Goal: Information Seeking & Learning: Check status

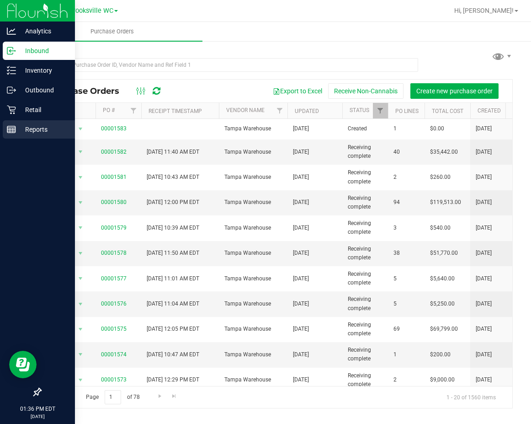
click at [24, 127] on p "Reports" at bounding box center [43, 129] width 55 height 11
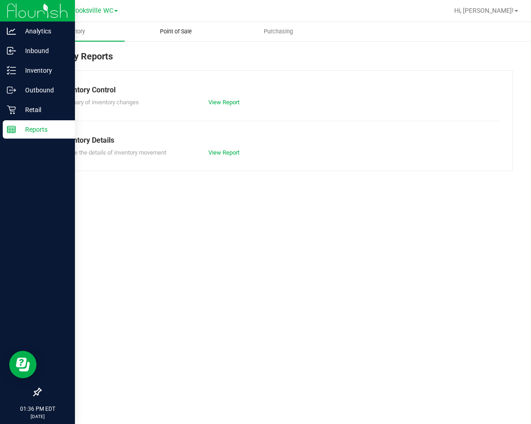
click at [165, 31] on span "Point of Sale" at bounding box center [176, 31] width 57 height 8
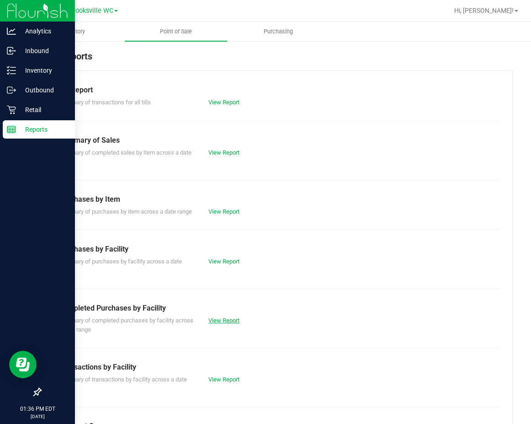
click at [223, 324] on link "View Report" at bounding box center [223, 320] width 31 height 7
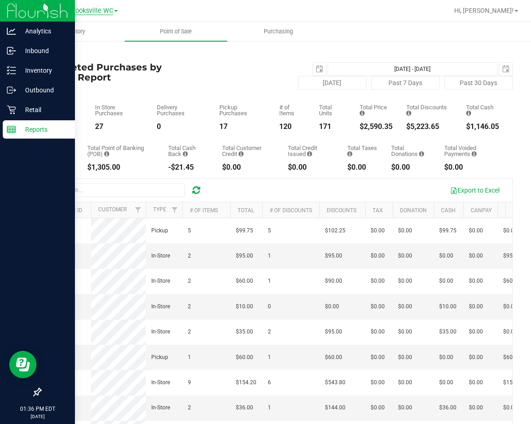
click at [98, 13] on span "Brooksville WC" at bounding box center [91, 11] width 44 height 8
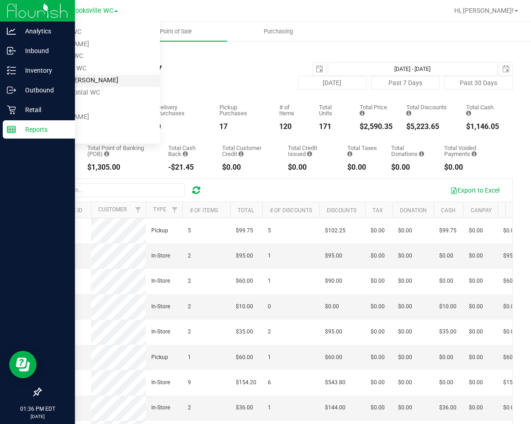
click at [97, 75] on link "New Port [PERSON_NAME]" at bounding box center [93, 80] width 133 height 12
